Goal: Task Accomplishment & Management: Use online tool/utility

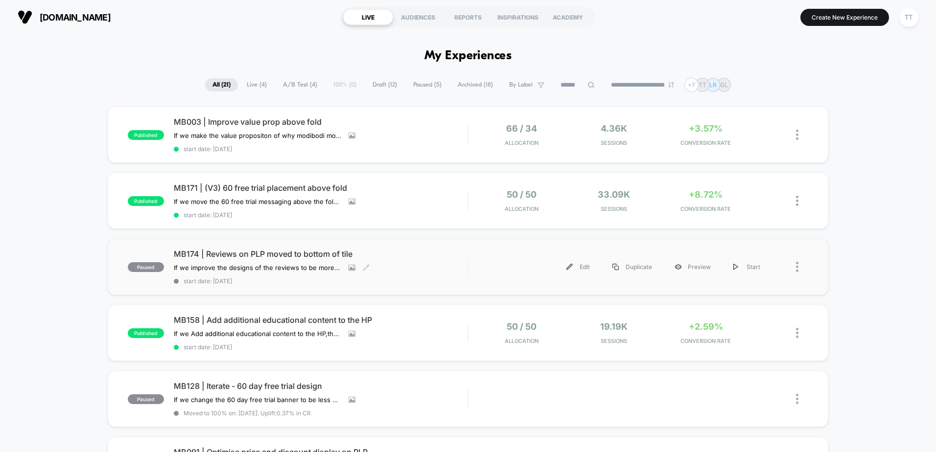
click at [416, 265] on div "MB174 | Reviews on PLP moved to bottom of tile If we improve the designs of the…" at bounding box center [321, 267] width 294 height 36
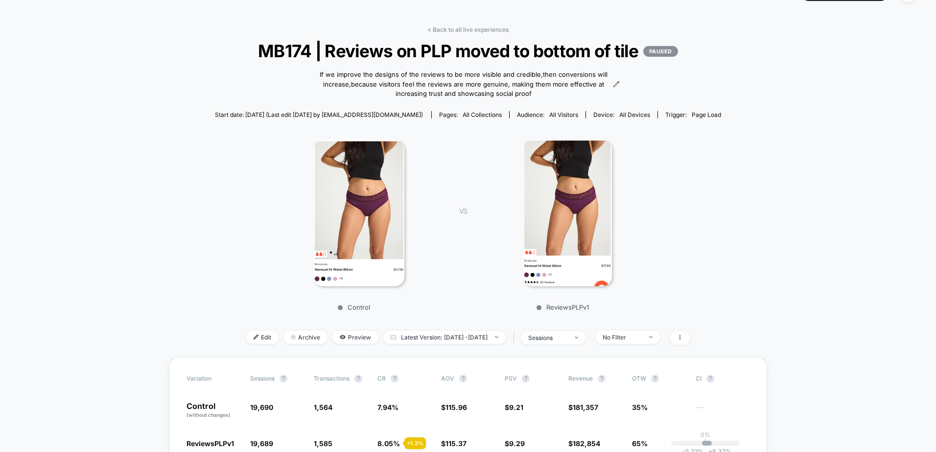
scroll to position [49, 0]
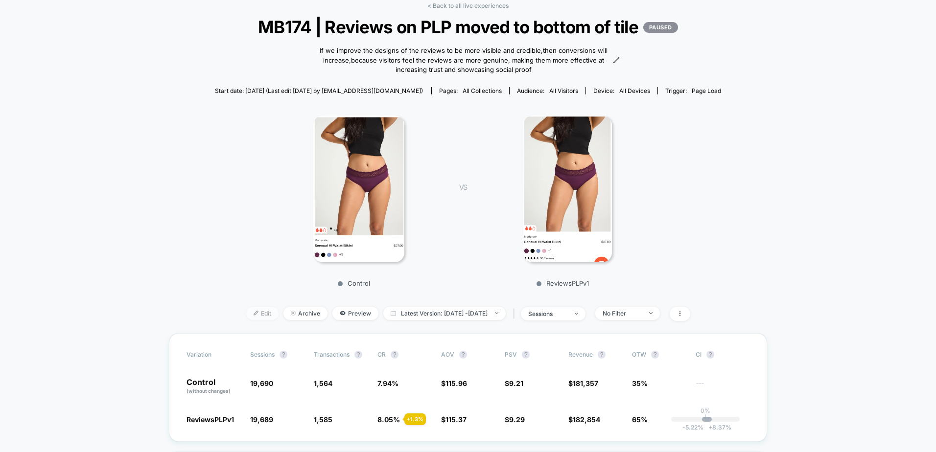
click at [250, 313] on span "Edit" at bounding box center [262, 313] width 32 height 13
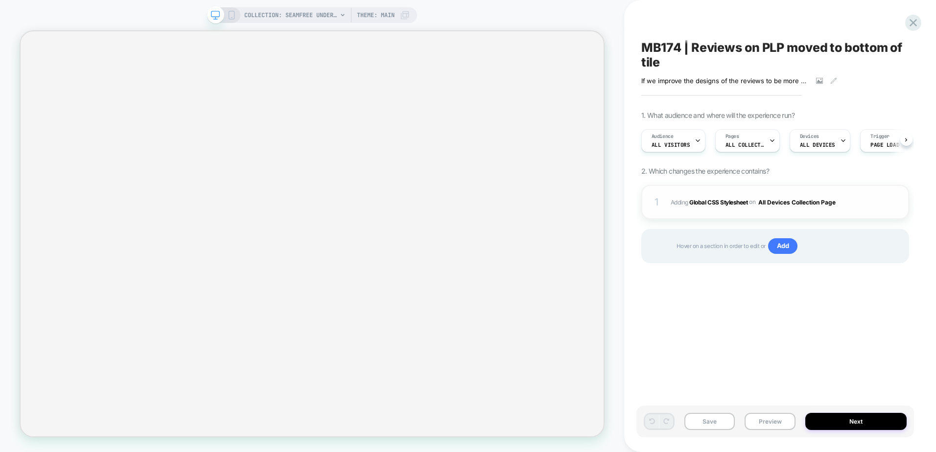
click at [728, 215] on div "1 Adding Global CSS Stylesheet on All Devices Collection Page Add Before Add Af…" at bounding box center [775, 202] width 268 height 34
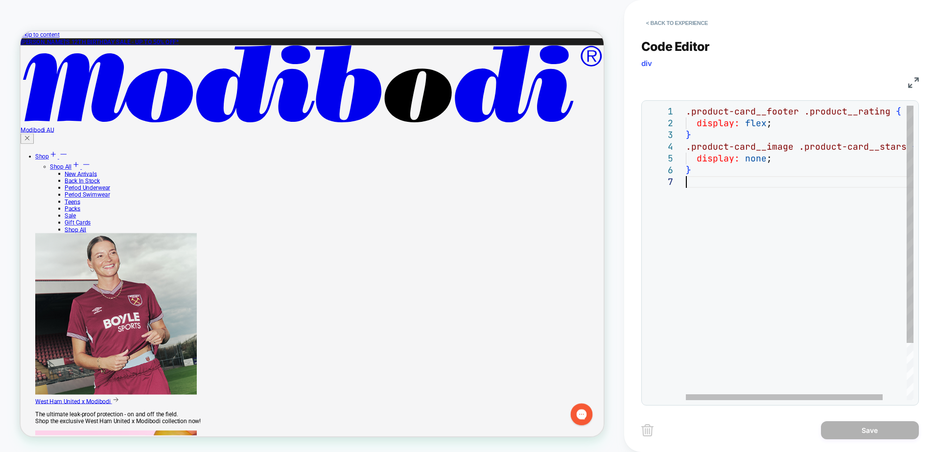
click at [785, 262] on div ".product-card__footer .product__rating { display: flex ; } .product-card__image…" at bounding box center [813, 288] width 255 height 365
drag, startPoint x: 785, startPoint y: 262, endPoint x: 787, endPoint y: 143, distance: 118.9
click at [787, 143] on div ".product-card__footer .product__rating { display: flex ; } .product-card__image…" at bounding box center [813, 288] width 255 height 365
click at [714, 132] on div ".product-card__footer .product__rating { display: flex ; } .product-card__image…" at bounding box center [813, 288] width 255 height 365
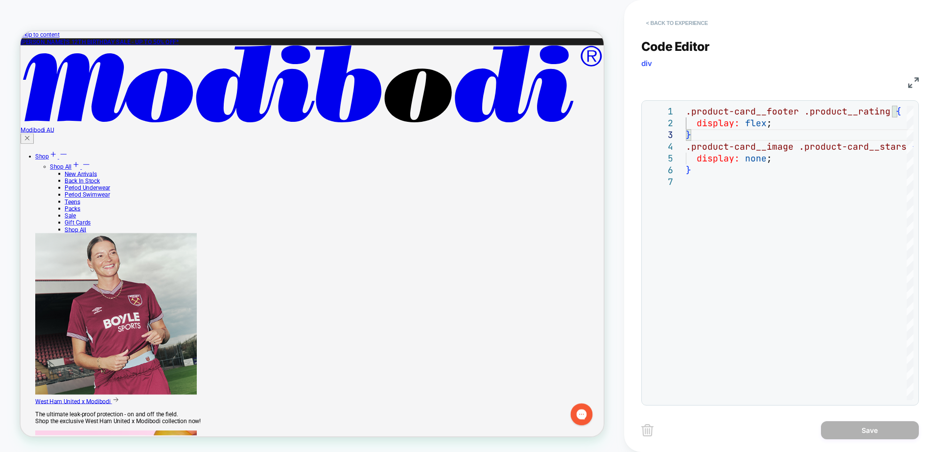
click at [689, 24] on button "< Back to experience" at bounding box center [676, 23] width 71 height 16
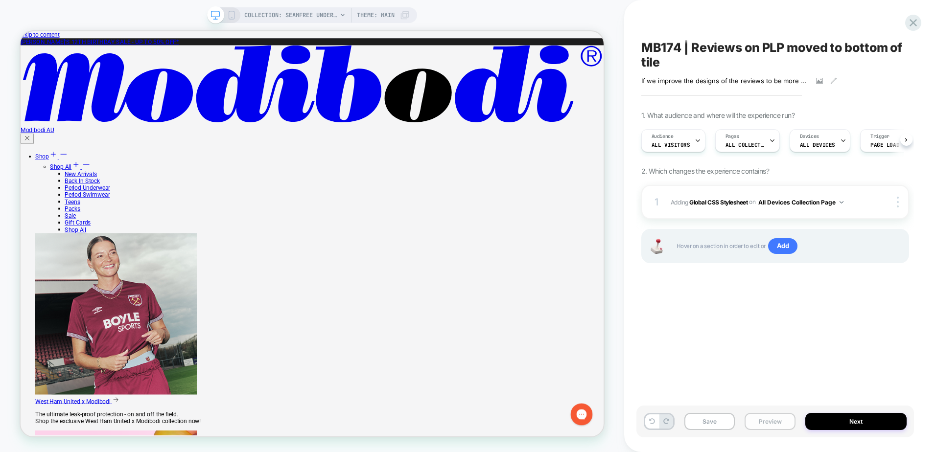
scroll to position [0, 0]
click at [766, 424] on button "Preview" at bounding box center [769, 421] width 51 height 17
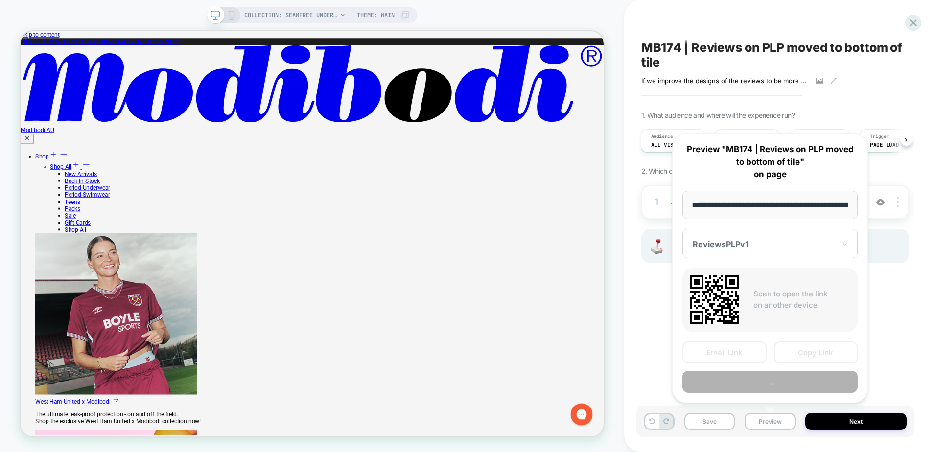
scroll to position [0, 110]
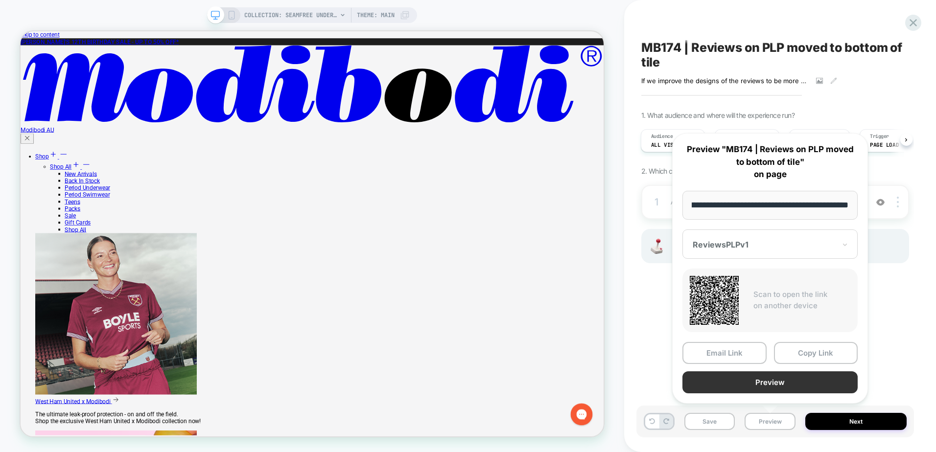
click at [760, 380] on button "Preview" at bounding box center [769, 382] width 175 height 22
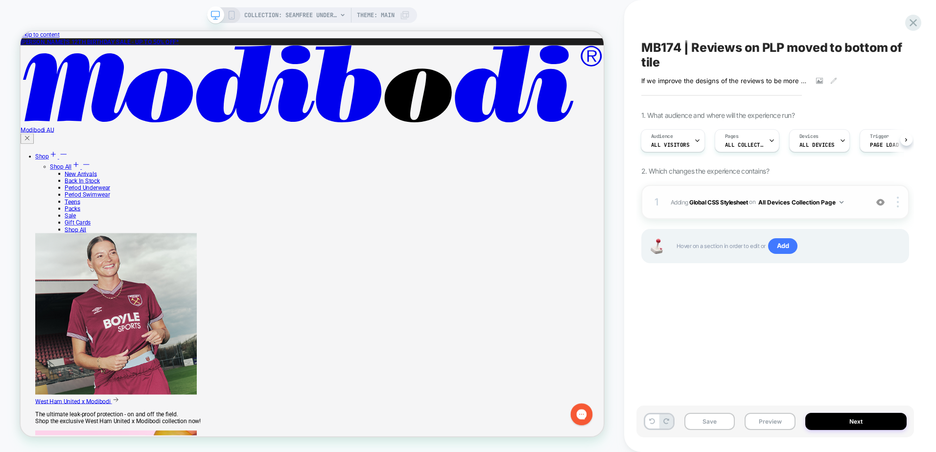
click at [784, 211] on div "1 Adding Global CSS Stylesheet on All Devices Collection Page Add Before Add Af…" at bounding box center [775, 202] width 268 height 34
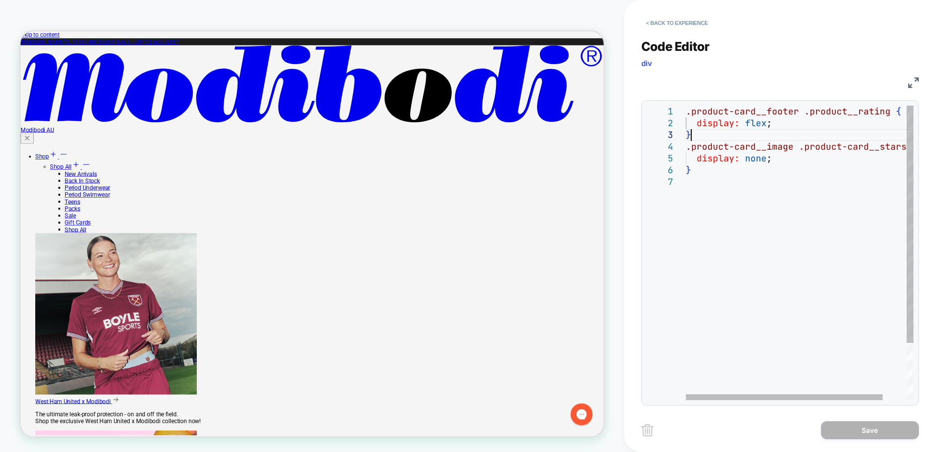
scroll to position [0, 0]
drag, startPoint x: 712, startPoint y: 135, endPoint x: 621, endPoint y: 84, distance: 103.6
click at [686, 106] on div ".product-card__footer .product__rating { display: flex ; } .product-card__image…" at bounding box center [813, 288] width 255 height 365
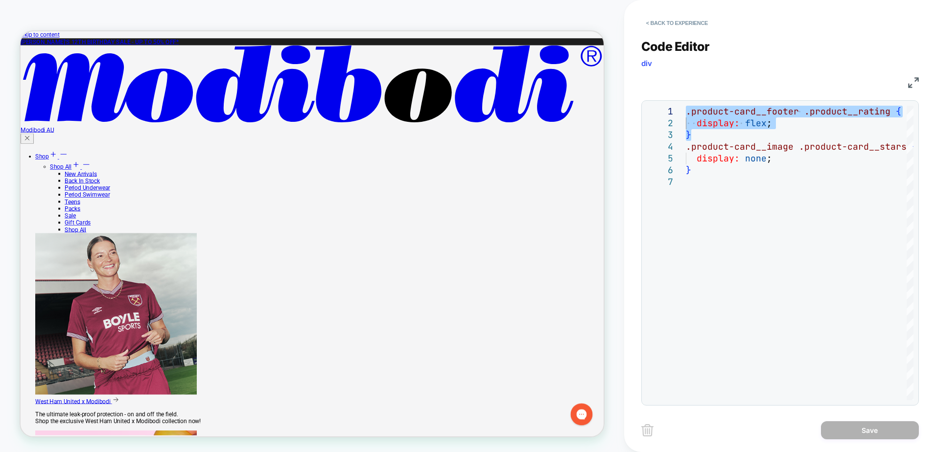
type textarea "**********"
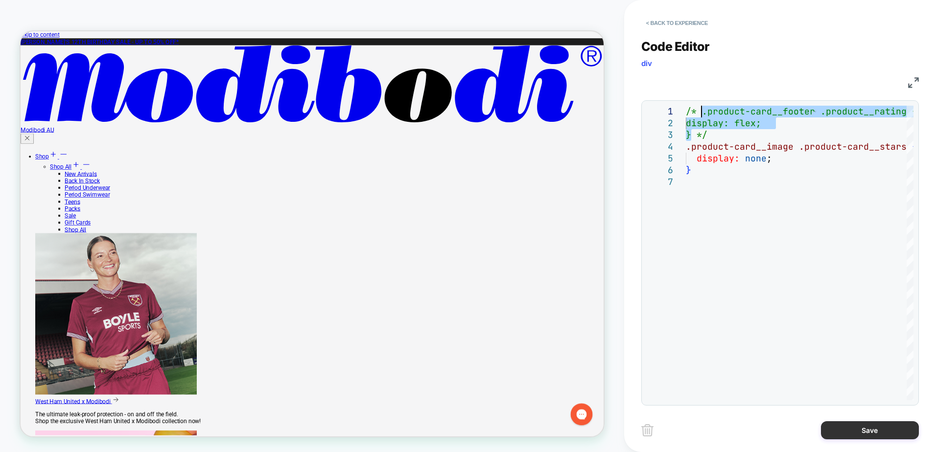
click at [873, 429] on button "Save" at bounding box center [870, 430] width 98 height 18
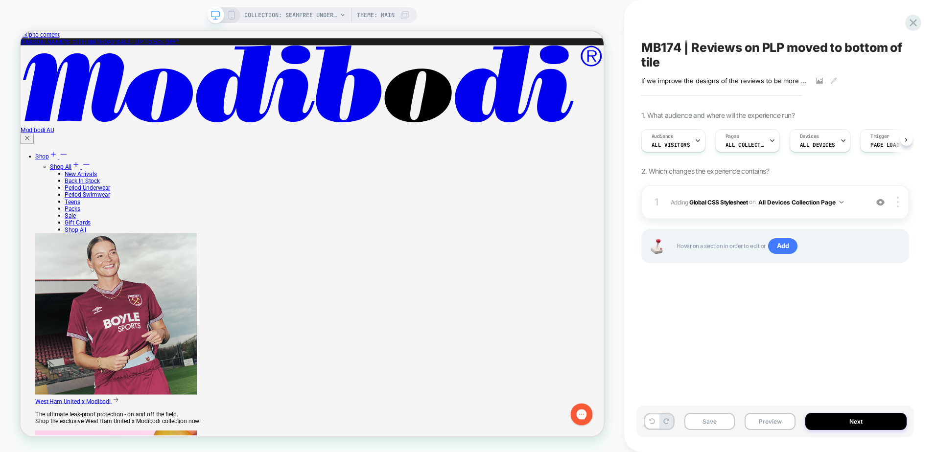
scroll to position [0, 0]
click at [786, 248] on span "Add" at bounding box center [783, 246] width 30 height 16
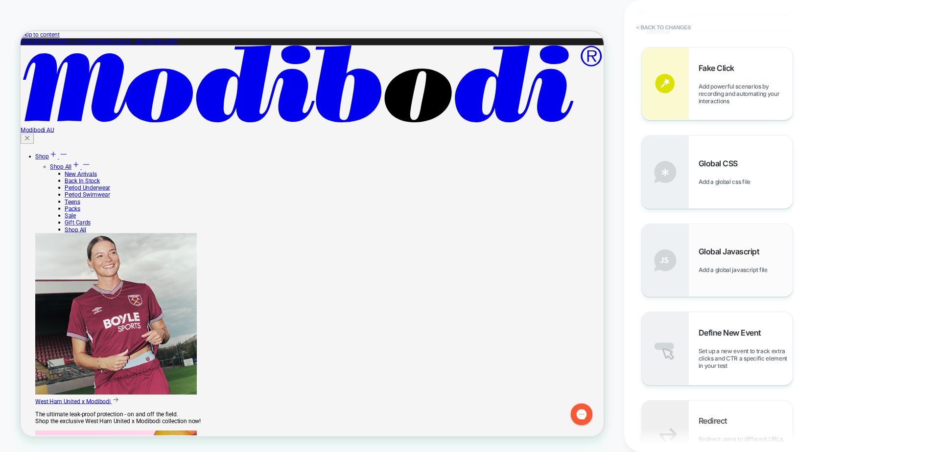
scroll to position [391, 0]
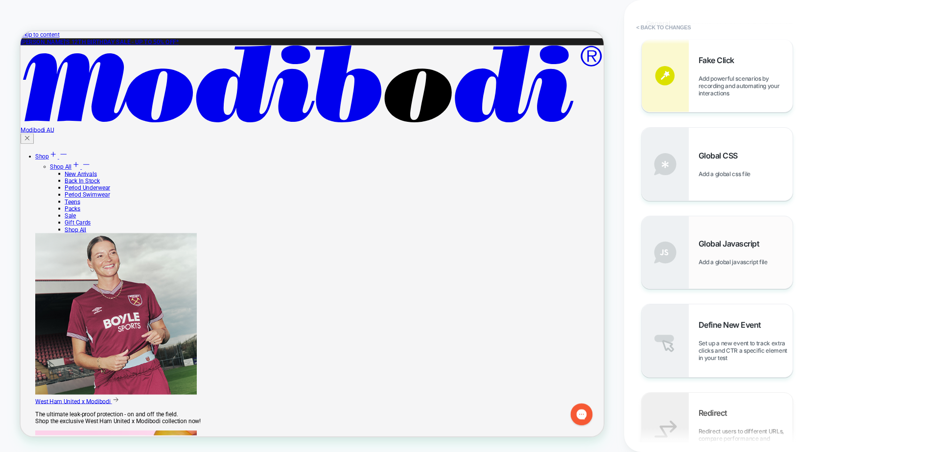
click at [757, 269] on div "Global Javascript Add a global javascript file" at bounding box center [716, 252] width 151 height 72
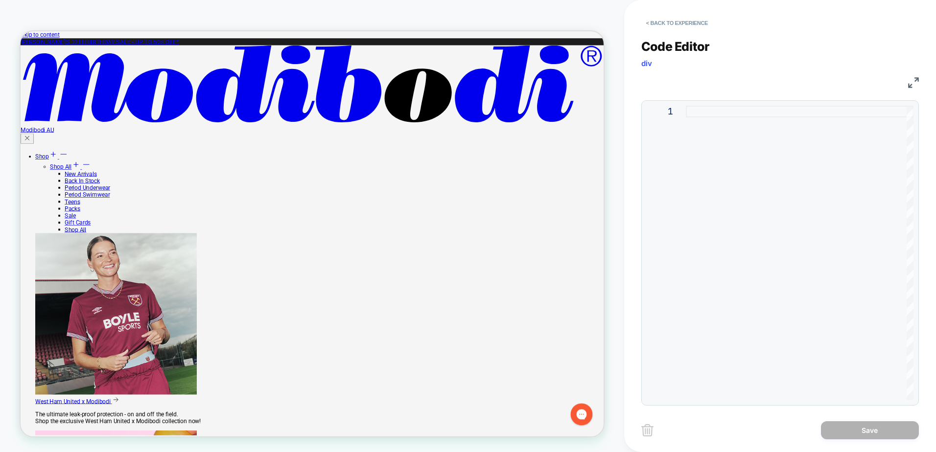
click at [729, 141] on div at bounding box center [800, 253] width 228 height 295
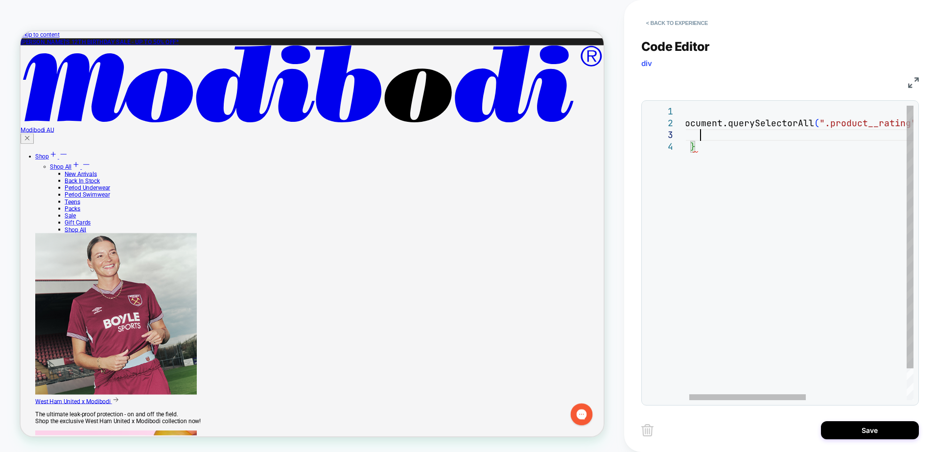
scroll to position [23, 21]
click at [734, 149] on div "document.querySelectorAll ( ".product__rating" ) .forEach ( ( ratingElement ) =…" at bounding box center [901, 271] width 430 height 330
click at [752, 137] on div "document.querySelectorAll ( ".product__rating" ) .forEach ( ( ratingElement ) =…" at bounding box center [901, 271] width 430 height 330
click at [783, 136] on div "document.querySelectorAll ( ".product__rating" ) .forEach ( ( ratingElement ) =…" at bounding box center [901, 271] width 430 height 330
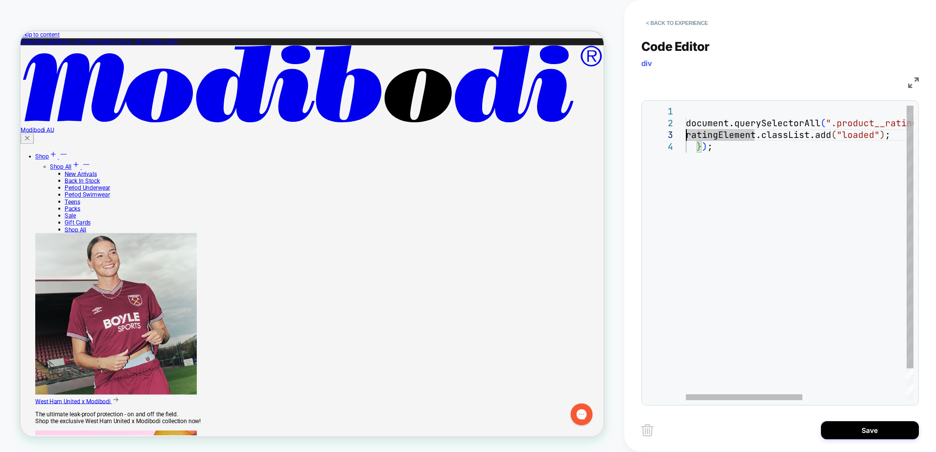
type textarea "**********"
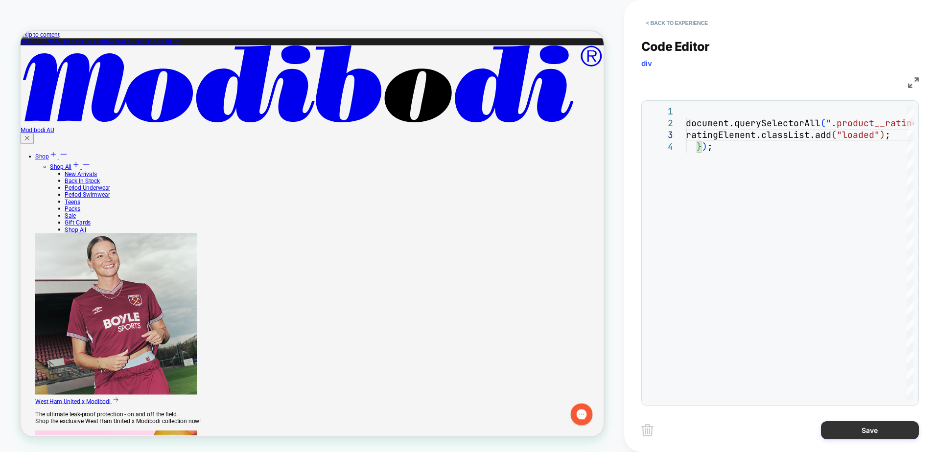
click at [853, 427] on button "Save" at bounding box center [870, 430] width 98 height 18
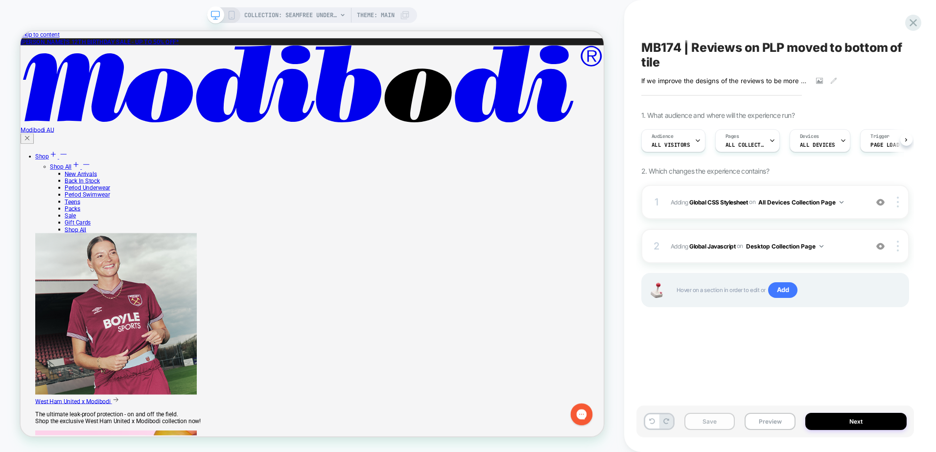
scroll to position [0, 0]
click at [720, 421] on button "Save" at bounding box center [709, 421] width 51 height 17
click at [779, 421] on button "Preview" at bounding box center [769, 421] width 51 height 17
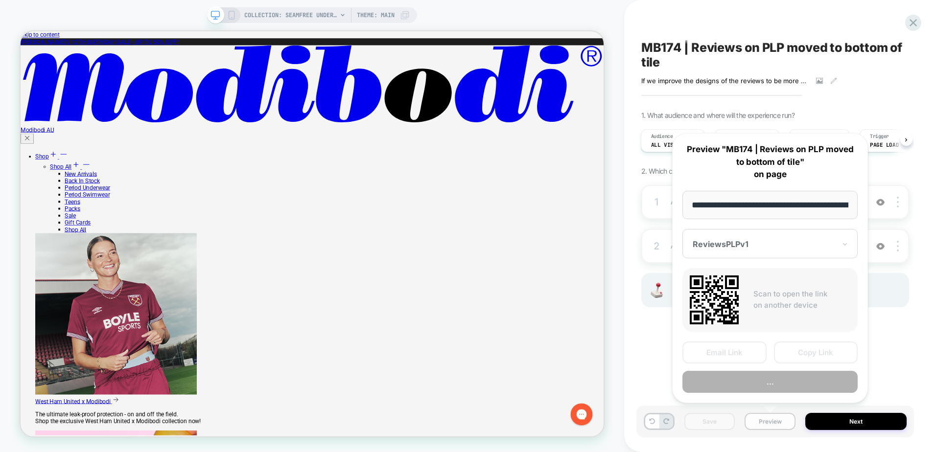
scroll to position [0, 110]
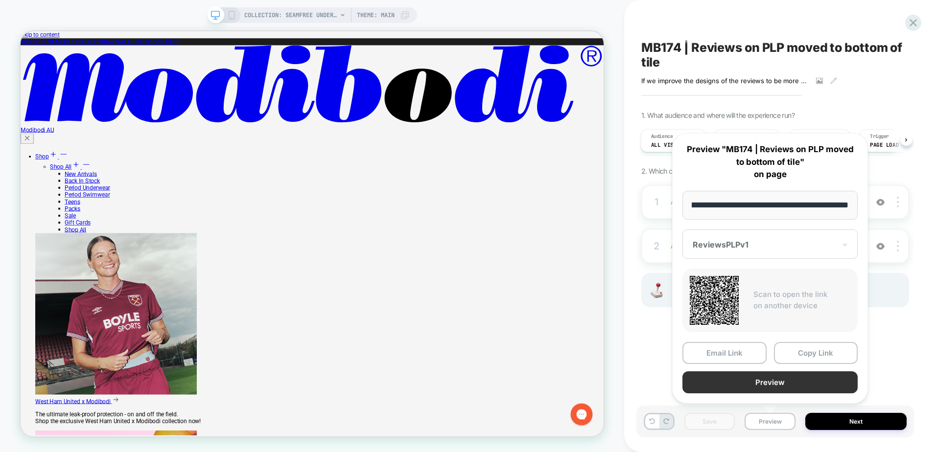
click at [793, 383] on button "Preview" at bounding box center [769, 382] width 175 height 22
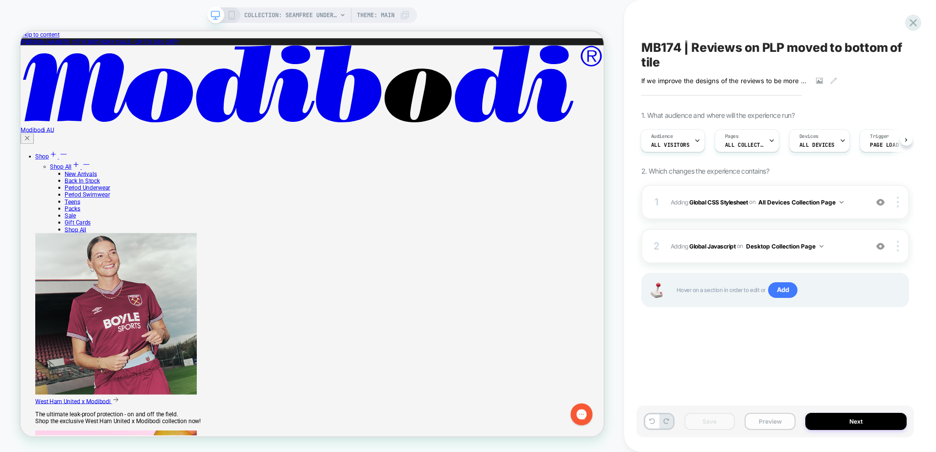
click at [776, 419] on button "Preview" at bounding box center [769, 421] width 51 height 17
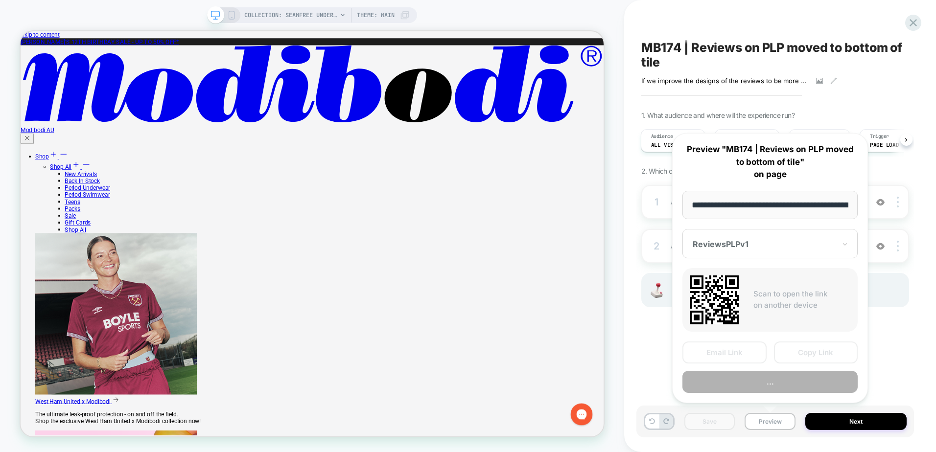
scroll to position [0, 110]
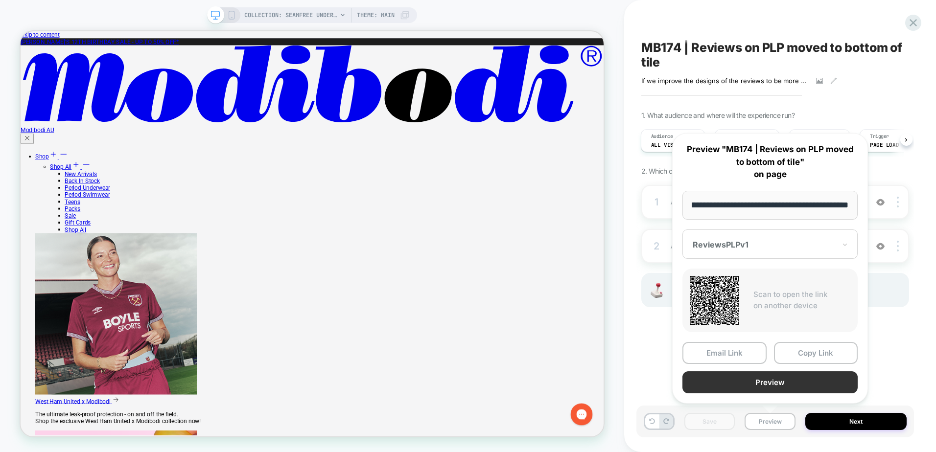
click at [761, 379] on button "Preview" at bounding box center [769, 382] width 175 height 22
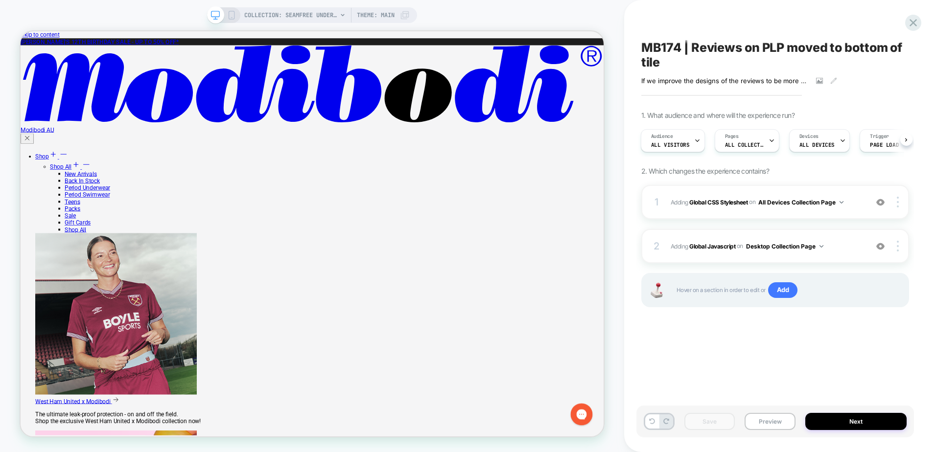
drag, startPoint x: 776, startPoint y: 409, endPoint x: 778, endPoint y: 413, distance: 5.7
click at [776, 409] on div "Save Preview Next" at bounding box center [774, 422] width 277 height 32
click at [778, 413] on button "Preview" at bounding box center [769, 421] width 51 height 17
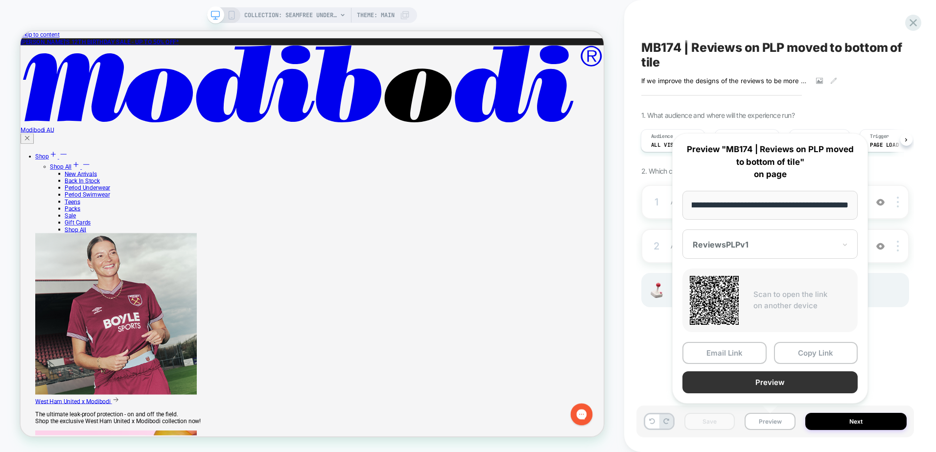
scroll to position [0, 0]
click at [779, 384] on button "Preview" at bounding box center [769, 382] width 175 height 22
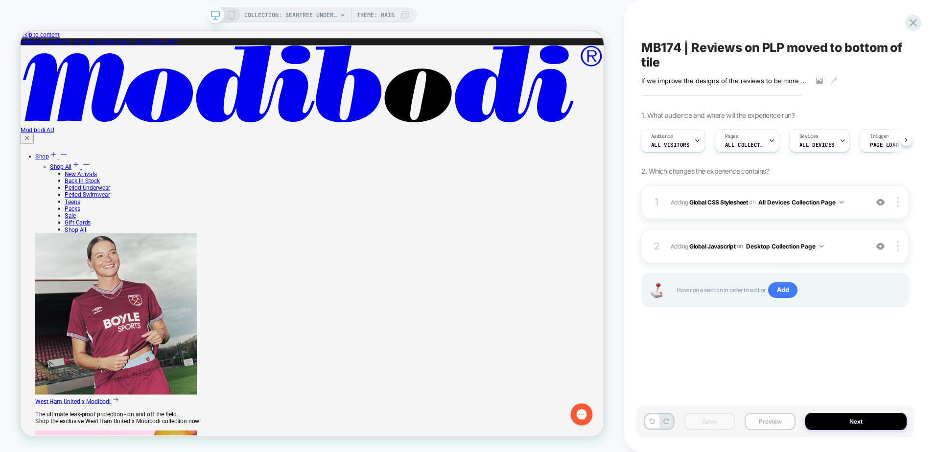
click at [761, 422] on button "Preview" at bounding box center [769, 421] width 51 height 17
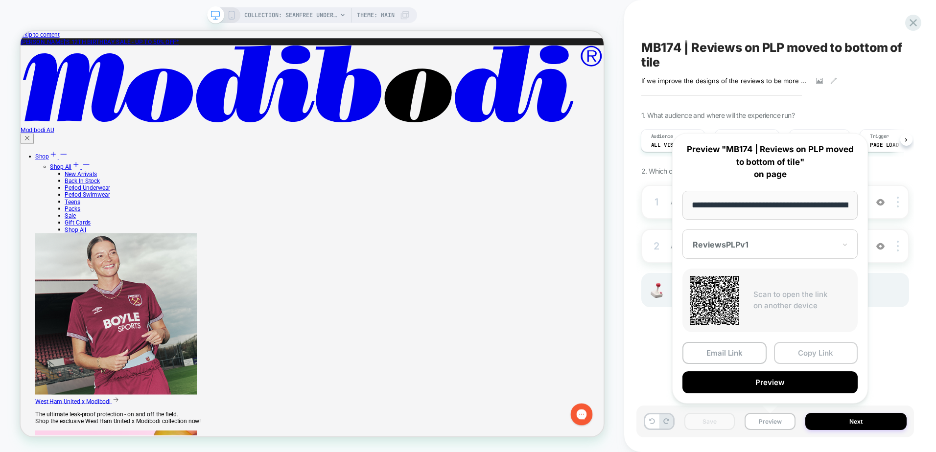
click at [808, 347] on button "Copy Link" at bounding box center [816, 353] width 84 height 22
